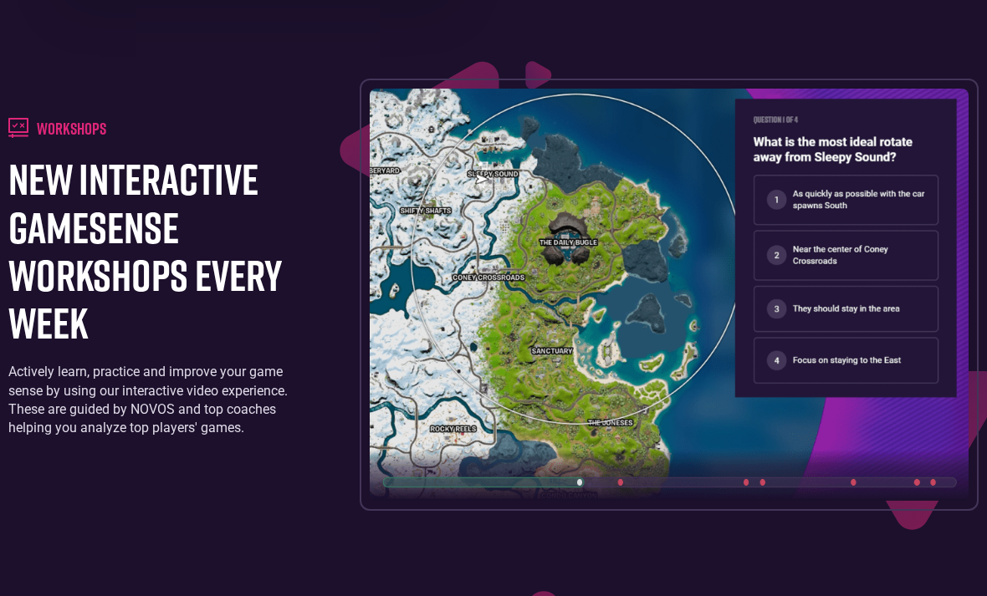
scroll to position [2517, 0]
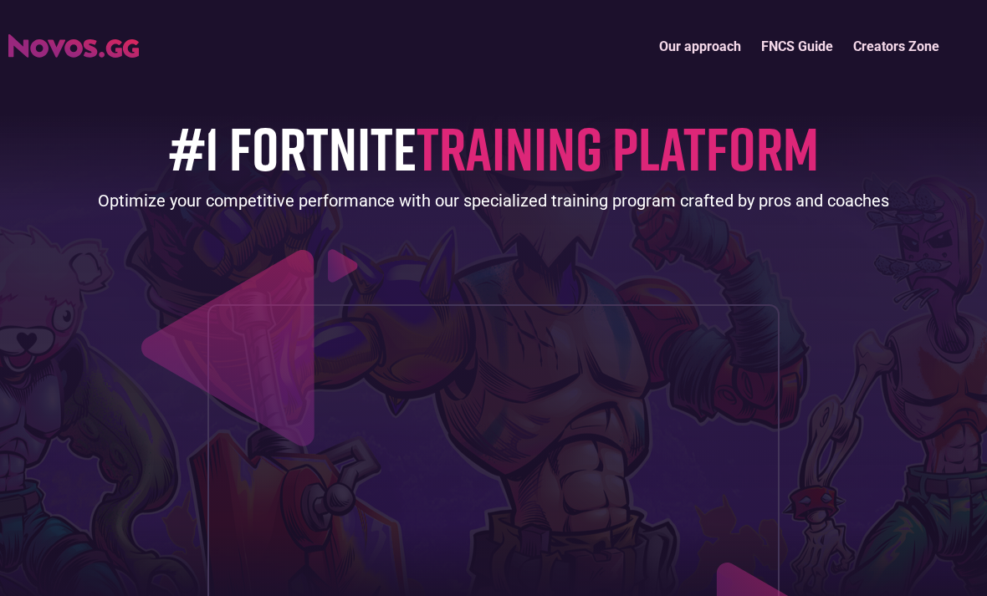
click at [44, 52] on img "home" at bounding box center [73, 45] width 130 height 23
click at [824, 55] on link "FNCS Guide" at bounding box center [797, 46] width 92 height 36
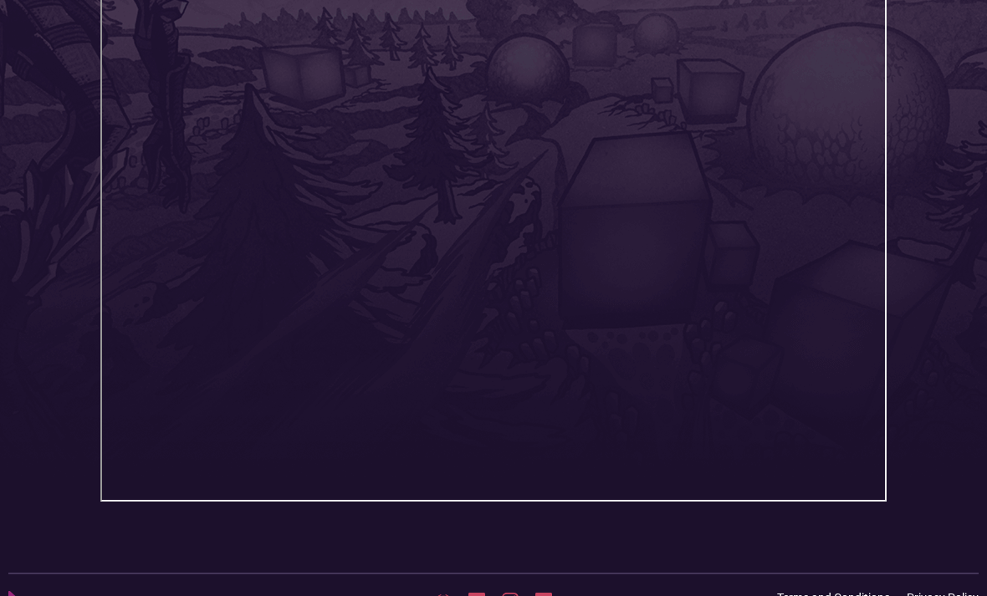
scroll to position [470, 0]
